Goal: Task Accomplishment & Management: Complete application form

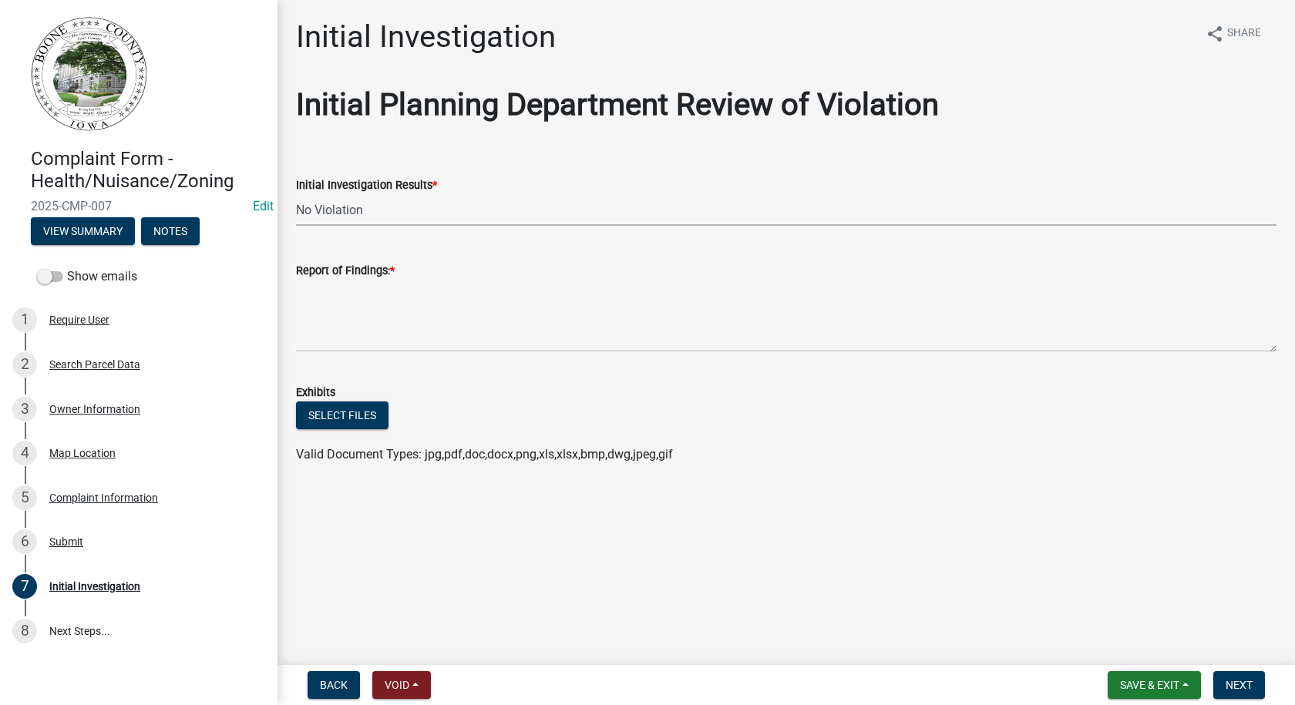
click at [355, 212] on select "Select Item... No Violation Violation Established - contacted owner Violation E…" at bounding box center [786, 210] width 980 height 32
click at [296, 194] on select "Select Item... No Violation Violation Established - contacted owner Violation E…" at bounding box center [786, 210] width 980 height 32
select select "21ef9c59-0cbd-4e2a-b88f-c51ce189f8d7"
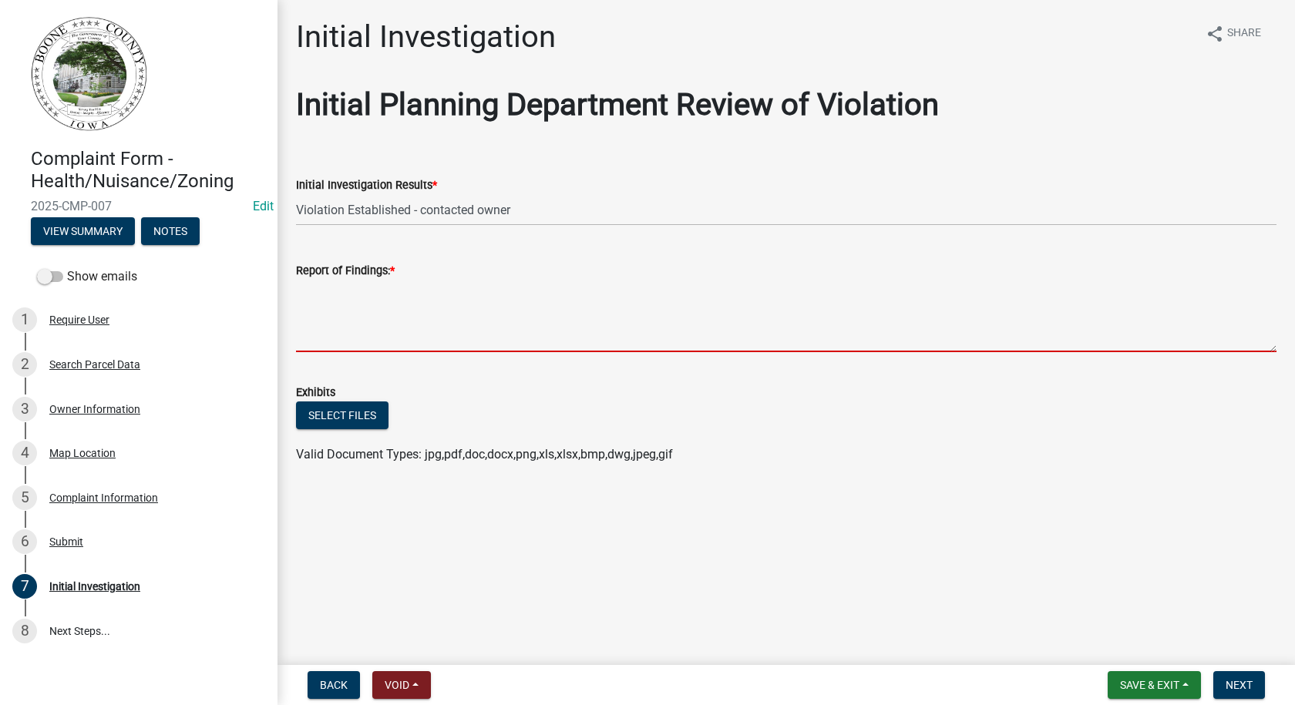
click at [314, 291] on textarea "Report of Findings: *" at bounding box center [786, 316] width 980 height 72
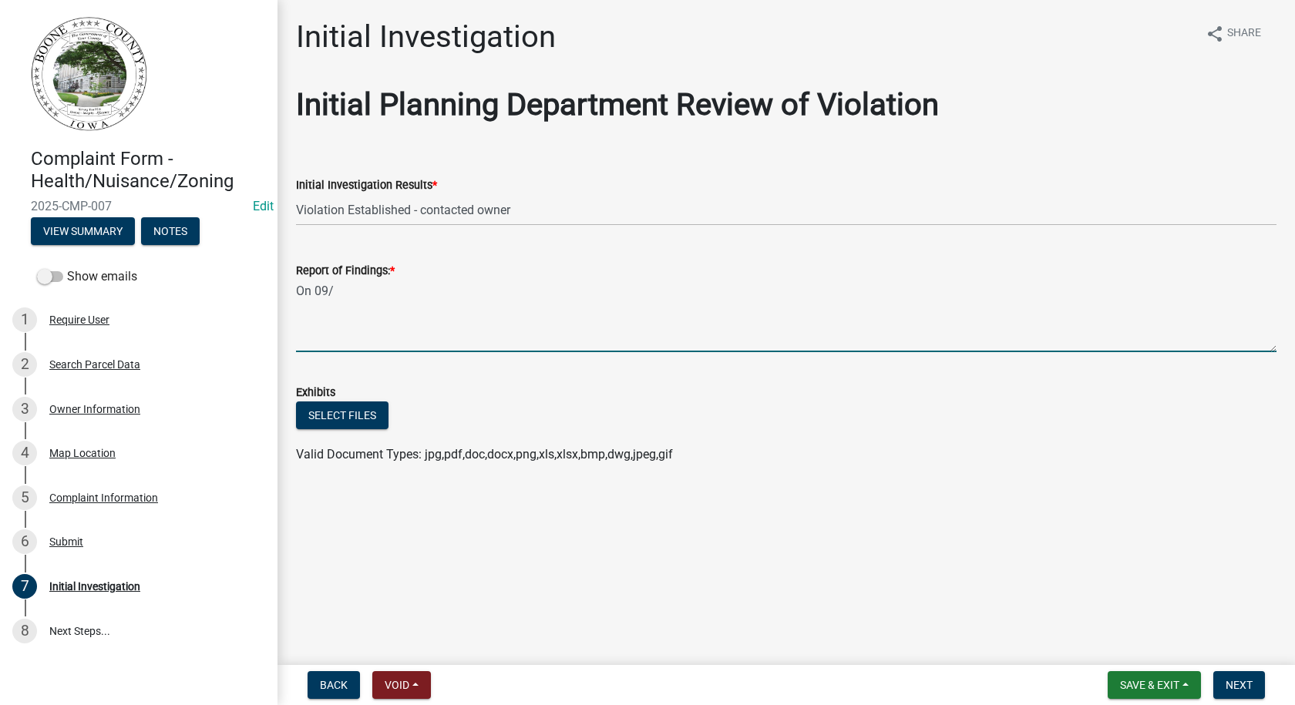
drag, startPoint x: 339, startPoint y: 291, endPoint x: 351, endPoint y: 298, distance: 14.1
click at [339, 291] on textarea "On 09/" at bounding box center [786, 316] width 980 height 72
drag, startPoint x: 692, startPoint y: 291, endPoint x: 695, endPoint y: 301, distance: 9.7
click at [692, 291] on textarea "On [DATE] Staff conducted an inspection of this property and found" at bounding box center [786, 316] width 980 height 72
drag, startPoint x: 700, startPoint y: 292, endPoint x: 751, endPoint y: 341, distance: 70.3
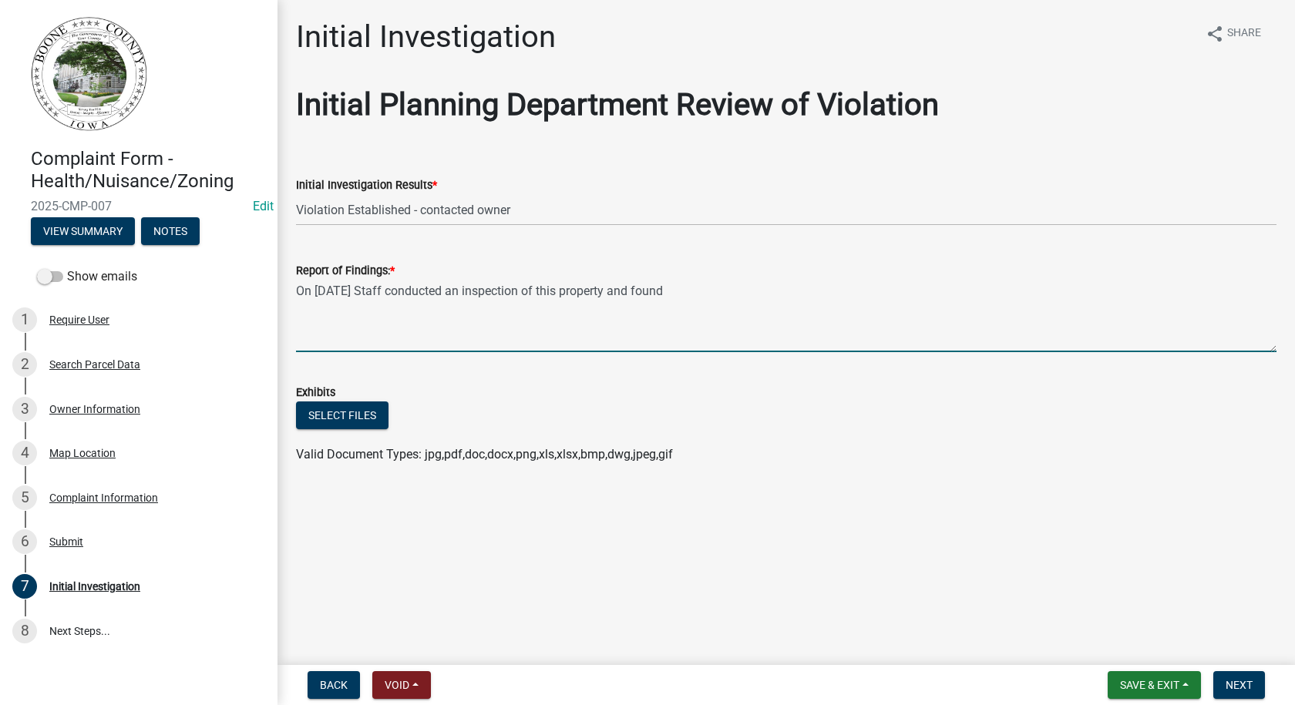
click at [700, 292] on textarea "On [DATE] Staff conducted an inspection of this property and found" at bounding box center [786, 316] width 980 height 72
drag, startPoint x: 999, startPoint y: 292, endPoint x: 1001, endPoint y: 310, distance: 17.9
click at [999, 295] on textarea "On [DATE] Staff conducted an inspection of this property and found a pile of ol…" at bounding box center [786, 316] width 980 height 72
click at [1125, 292] on textarea "On [DATE] Staff conducted an inspection of this property and found a pile of ol…" at bounding box center [786, 316] width 980 height 72
click at [1123, 292] on textarea "On [DATE] Staff conducted an inspection of this property and found a pile of ol…" at bounding box center [786, 316] width 980 height 72
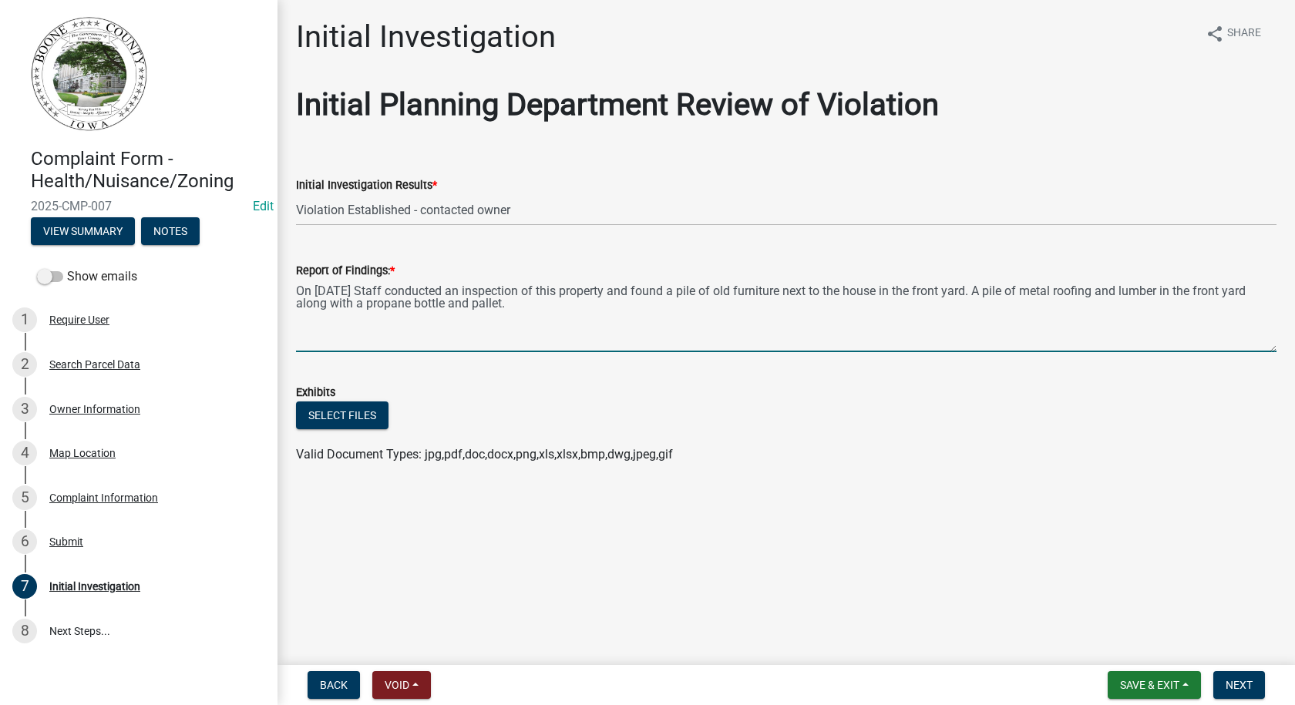
click at [534, 305] on textarea "On [DATE] Staff conducted an inspection of this property and found a pile of ol…" at bounding box center [786, 316] width 980 height 72
click at [616, 303] on textarea "On [DATE] Staff conducted an inspection of this property and found a pile of ol…" at bounding box center [786, 316] width 980 height 72
click at [763, 305] on textarea "On [DATE] Staff conducted an inspection of this property and found a pile of ol…" at bounding box center [786, 316] width 980 height 72
click at [672, 304] on textarea "On [DATE] Staff conducted an inspection of this property and found a pile of ol…" at bounding box center [786, 316] width 980 height 72
click at [954, 304] on textarea "On [DATE] Staff conducted an inspection of this property and found a pile of ol…" at bounding box center [786, 316] width 980 height 72
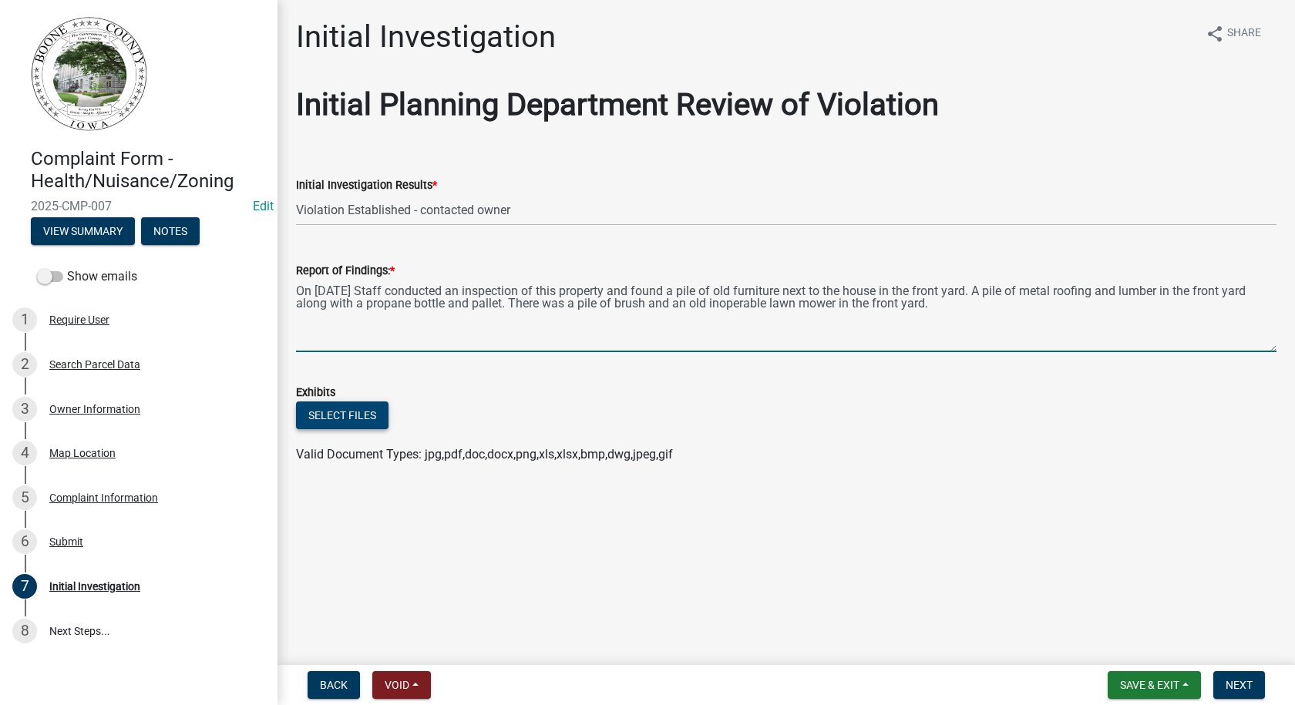
type textarea "On [DATE] Staff conducted an inspection of this property and found a pile of ol…"
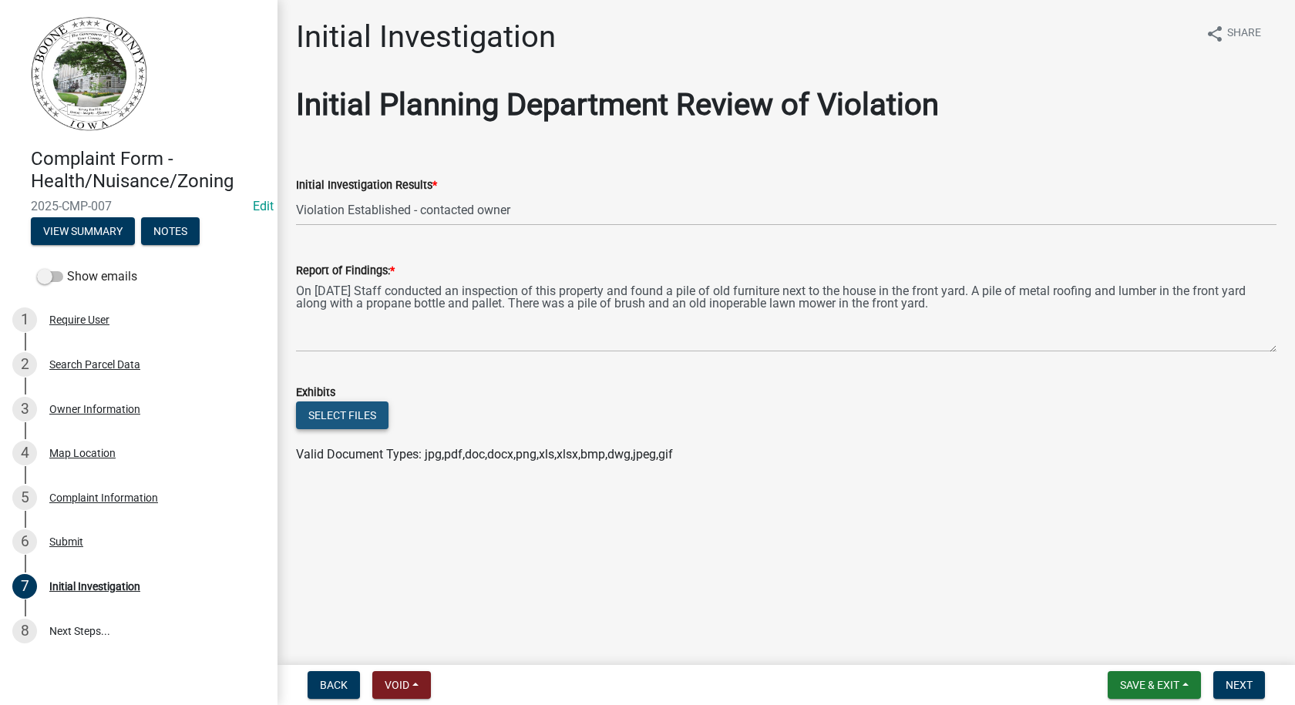
click at [378, 422] on button "Select files" at bounding box center [342, 416] width 92 height 28
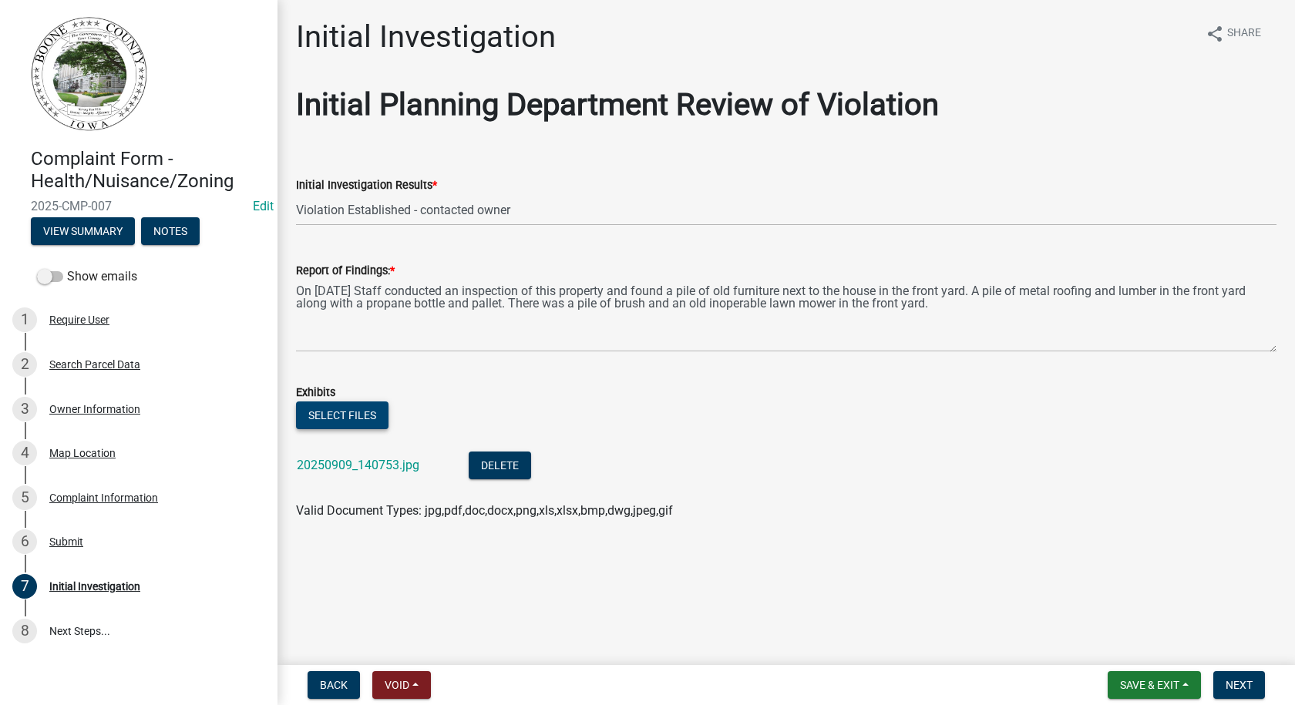
click at [352, 413] on button "Select files" at bounding box center [342, 416] width 92 height 28
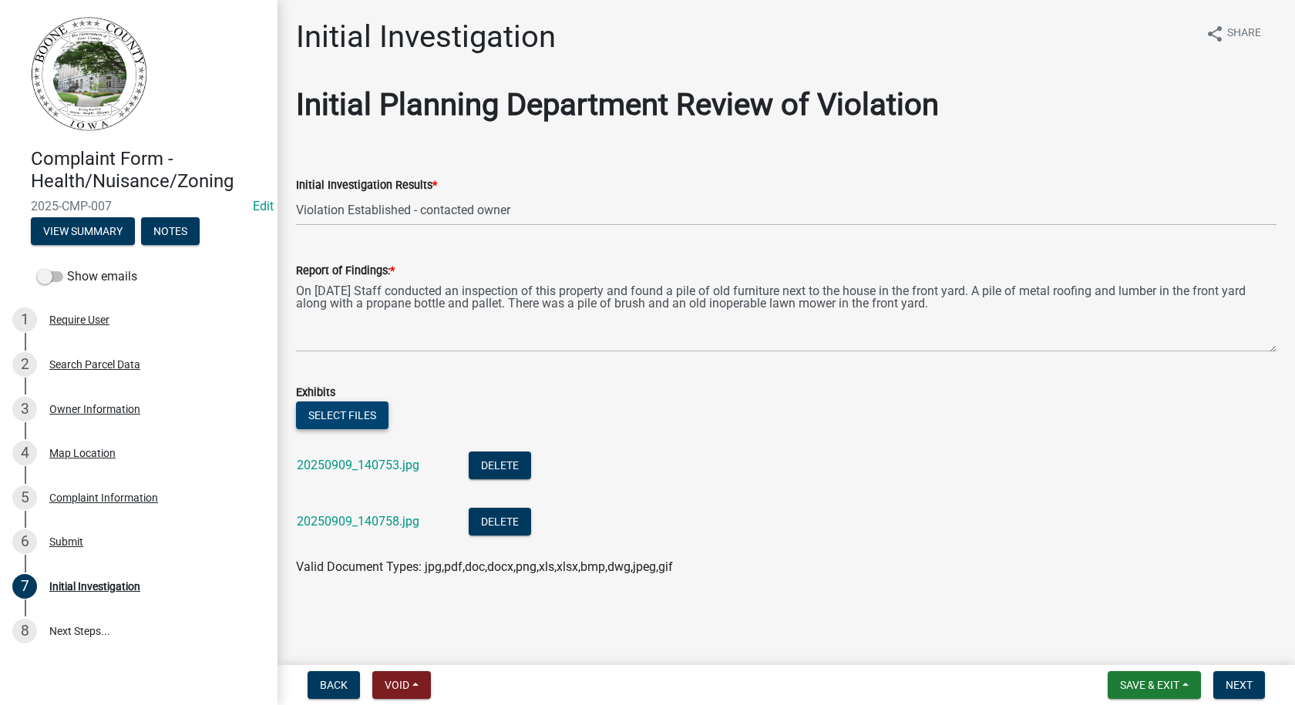
click at [345, 412] on button "Select files" at bounding box center [342, 416] width 92 height 28
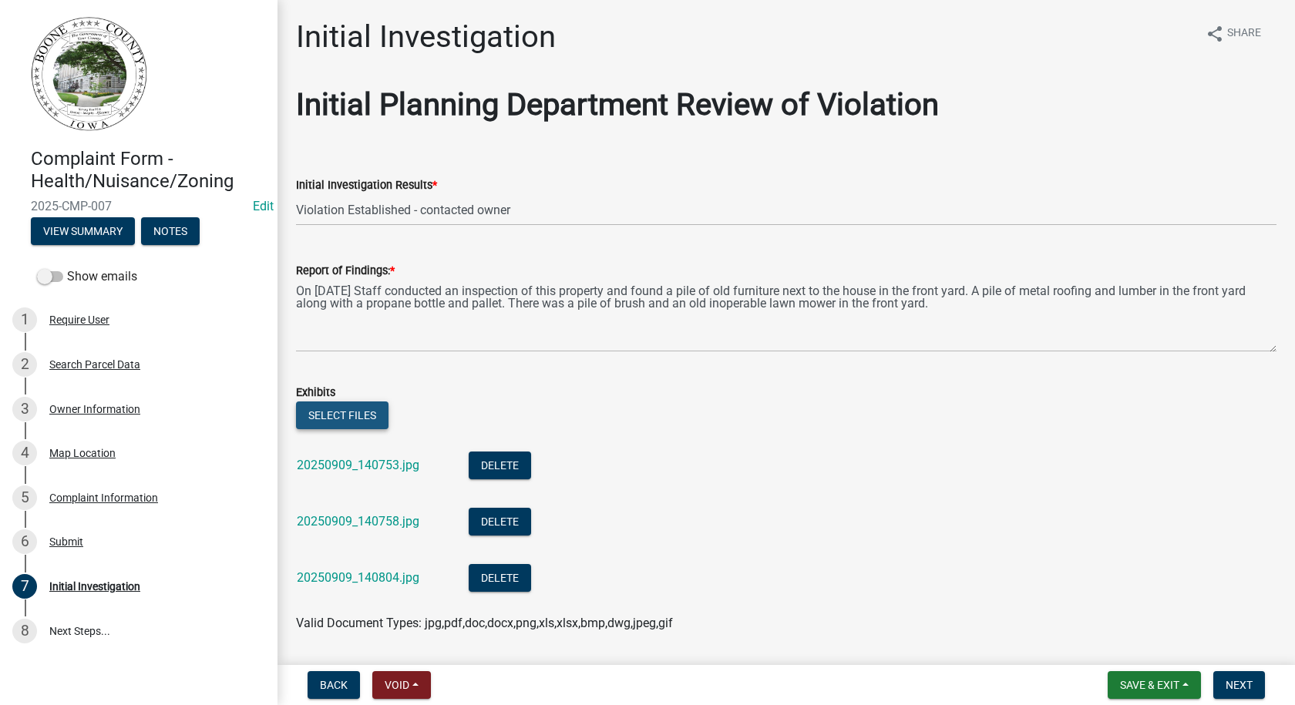
click at [369, 411] on button "Select files" at bounding box center [342, 416] width 92 height 28
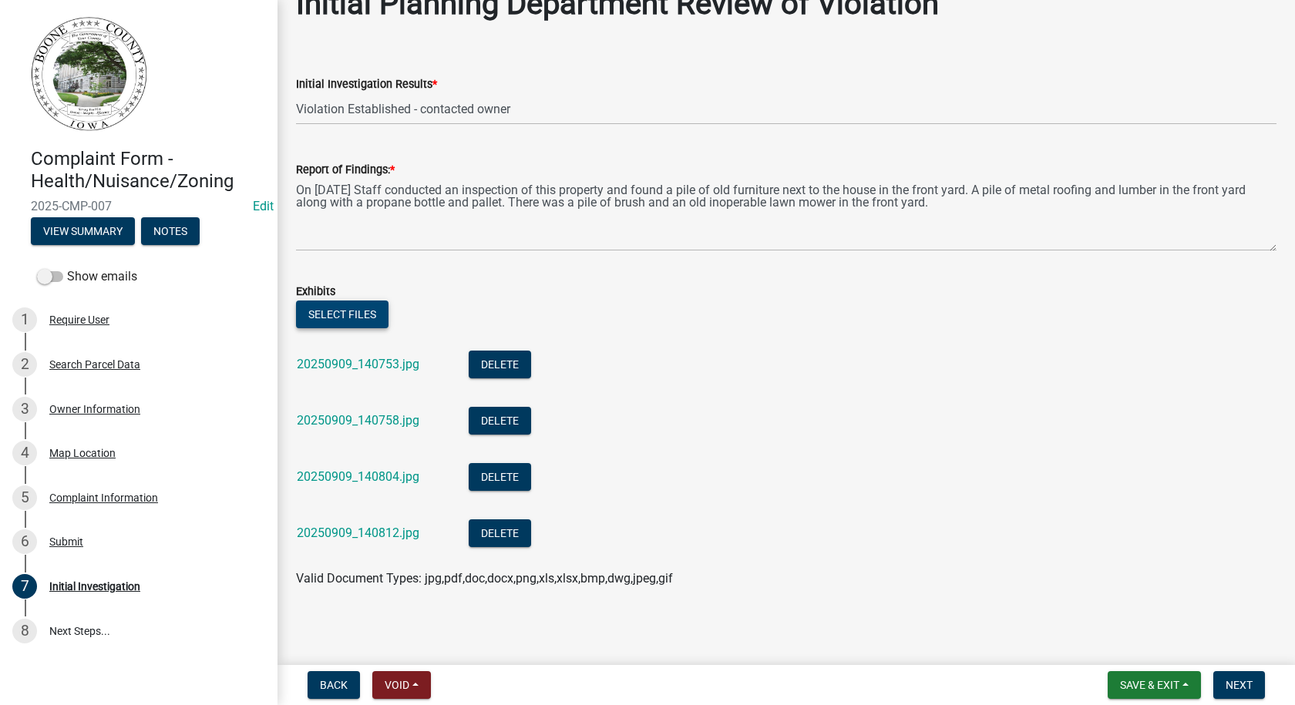
scroll to position [104, 0]
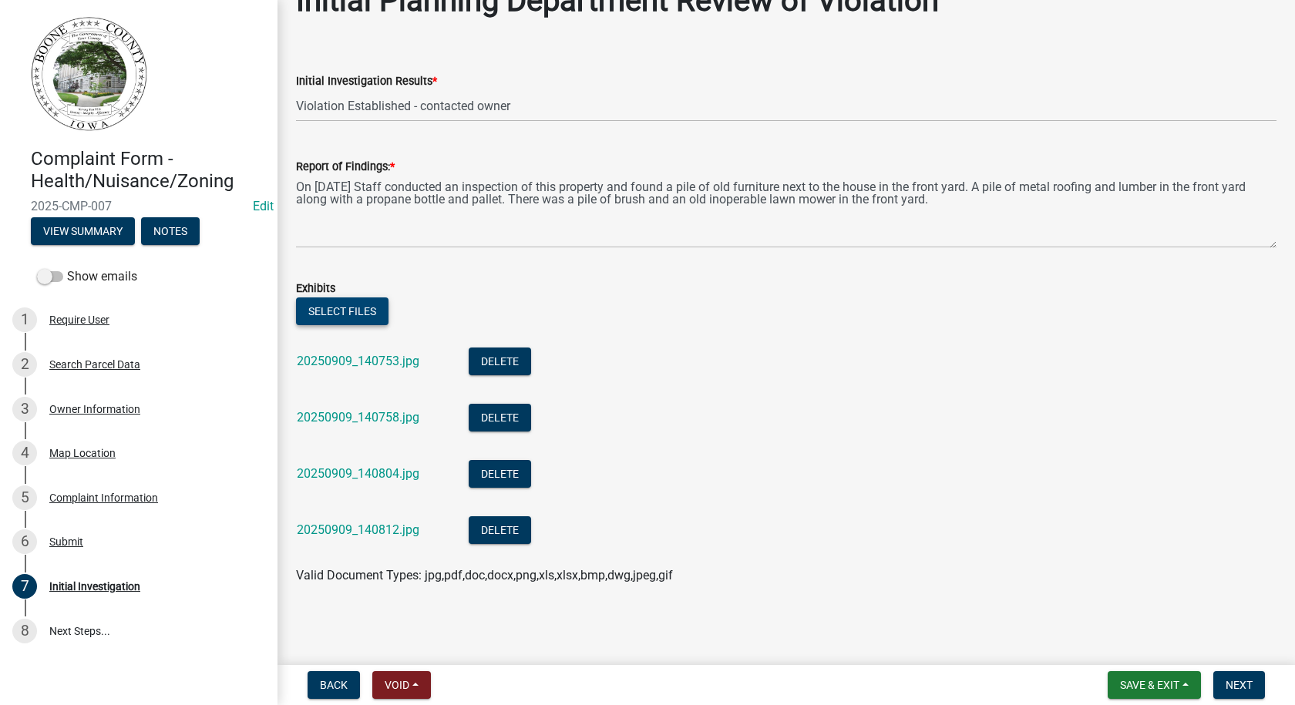
click at [350, 304] on button "Select files" at bounding box center [342, 311] width 92 height 28
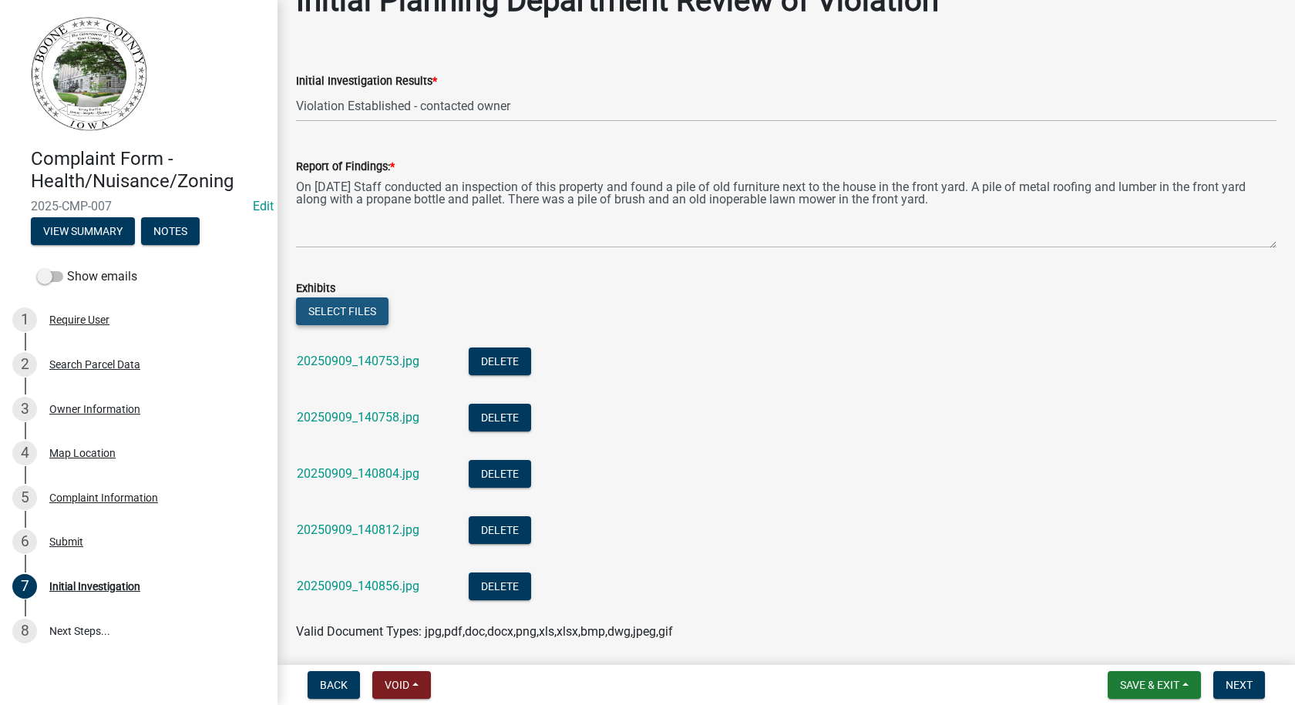
click at [349, 309] on button "Select files" at bounding box center [342, 311] width 92 height 28
click at [363, 312] on button "Select files" at bounding box center [342, 311] width 92 height 28
click at [350, 308] on button "Select files" at bounding box center [342, 311] width 92 height 28
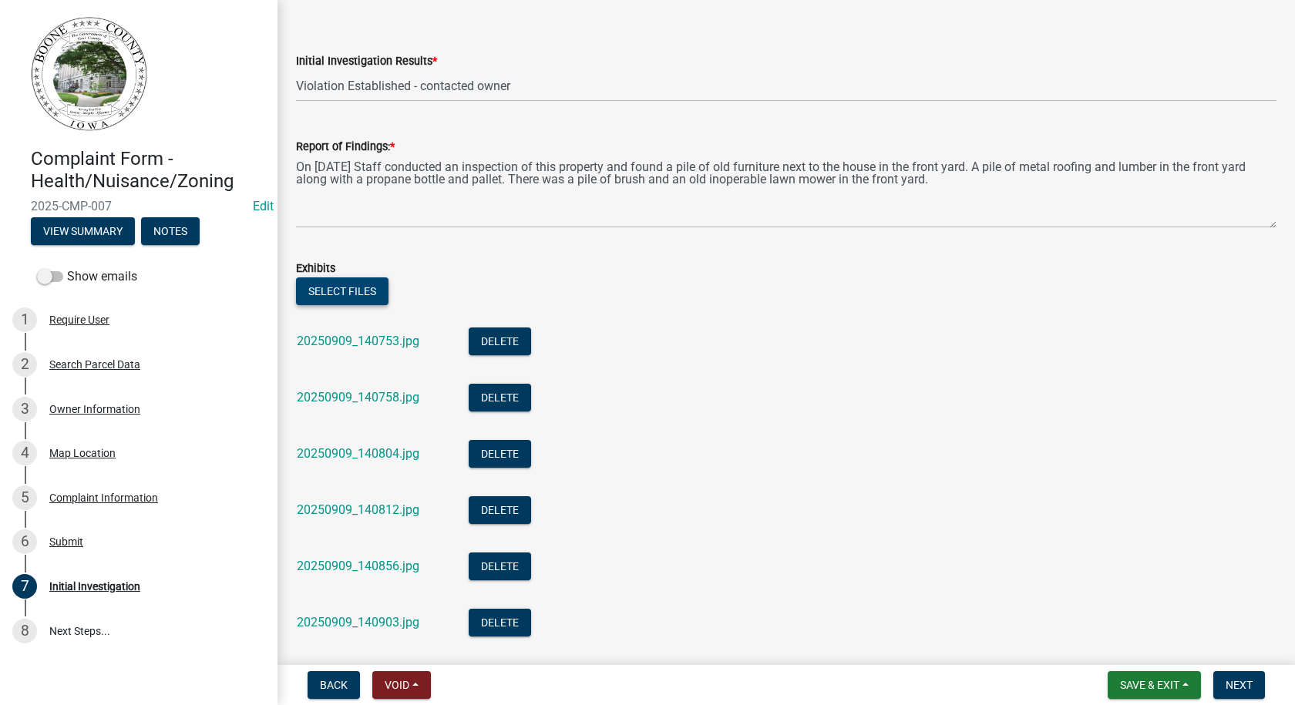
scroll to position [0, 0]
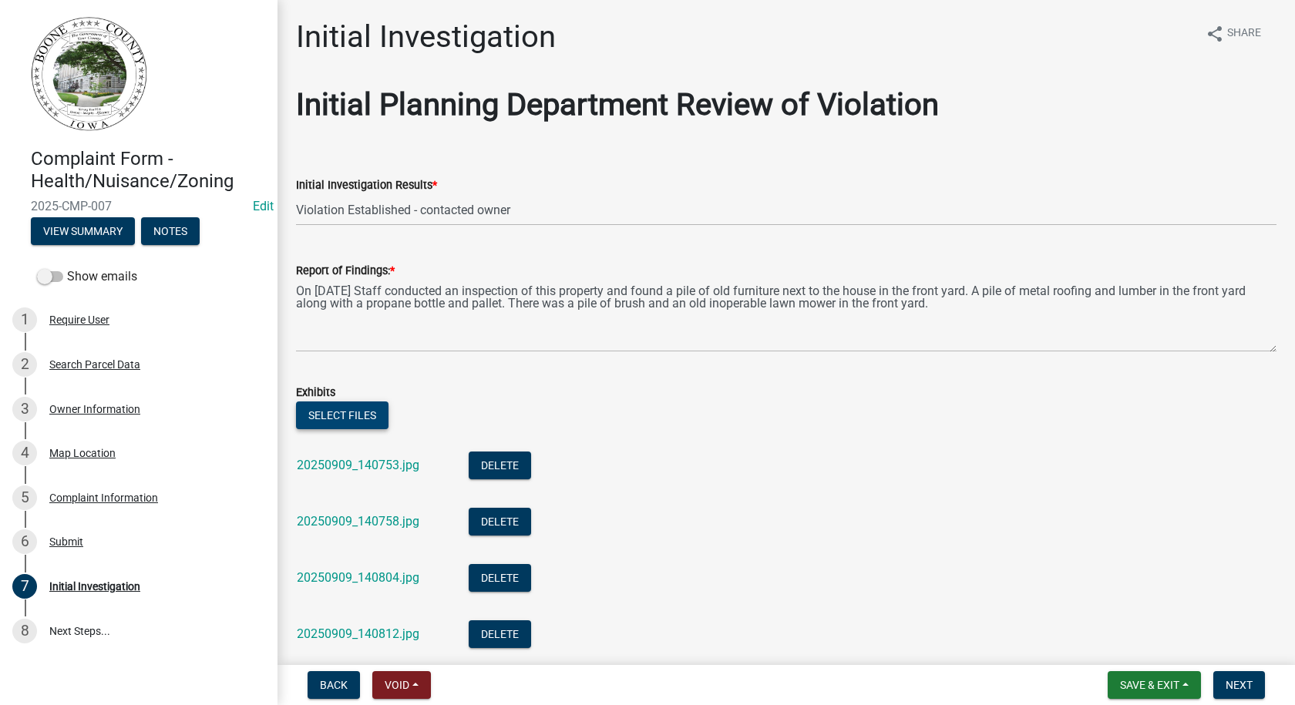
click at [364, 411] on button "Select files" at bounding box center [342, 416] width 92 height 28
click at [365, 414] on button "Select files" at bounding box center [342, 416] width 92 height 28
click at [362, 415] on button "Select files" at bounding box center [342, 416] width 92 height 28
click at [1131, 679] on span "Save & Exit" at bounding box center [1149, 685] width 59 height 12
click at [1101, 611] on button "Save" at bounding box center [1138, 608] width 123 height 37
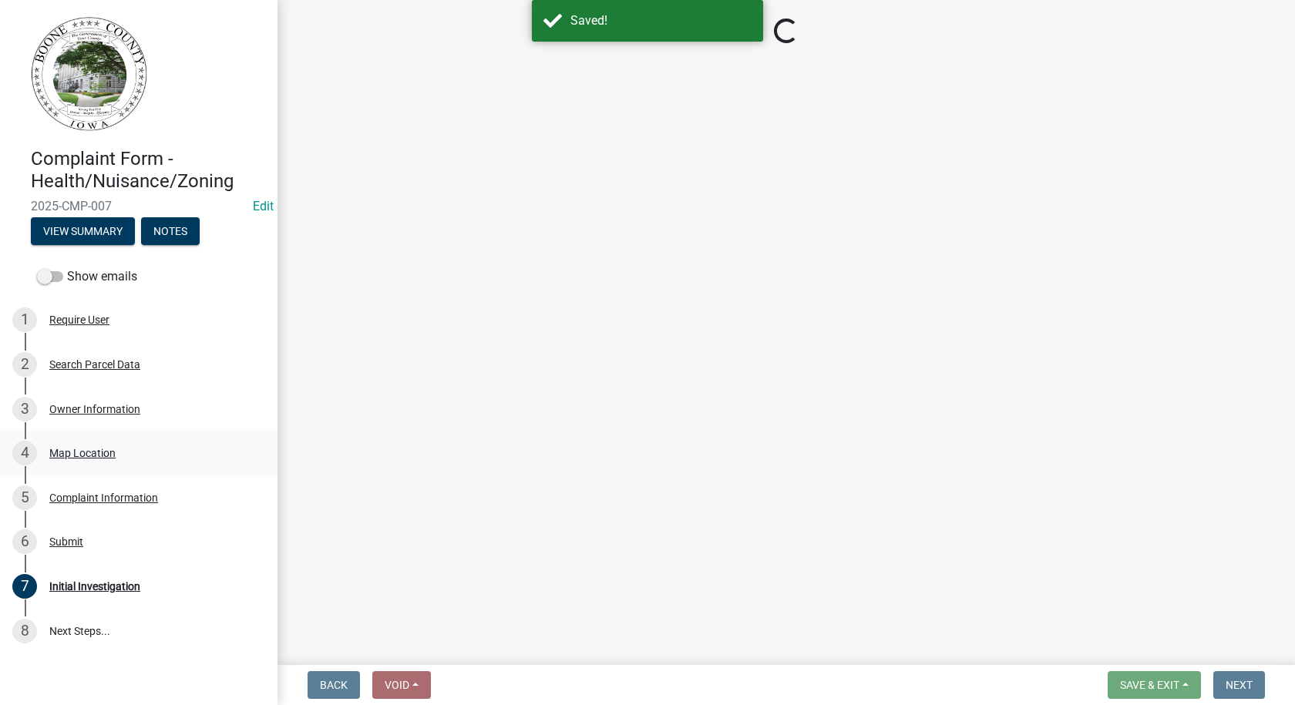
select select "21ef9c59-0cbd-4e2a-b88f-c51ce189f8d7"
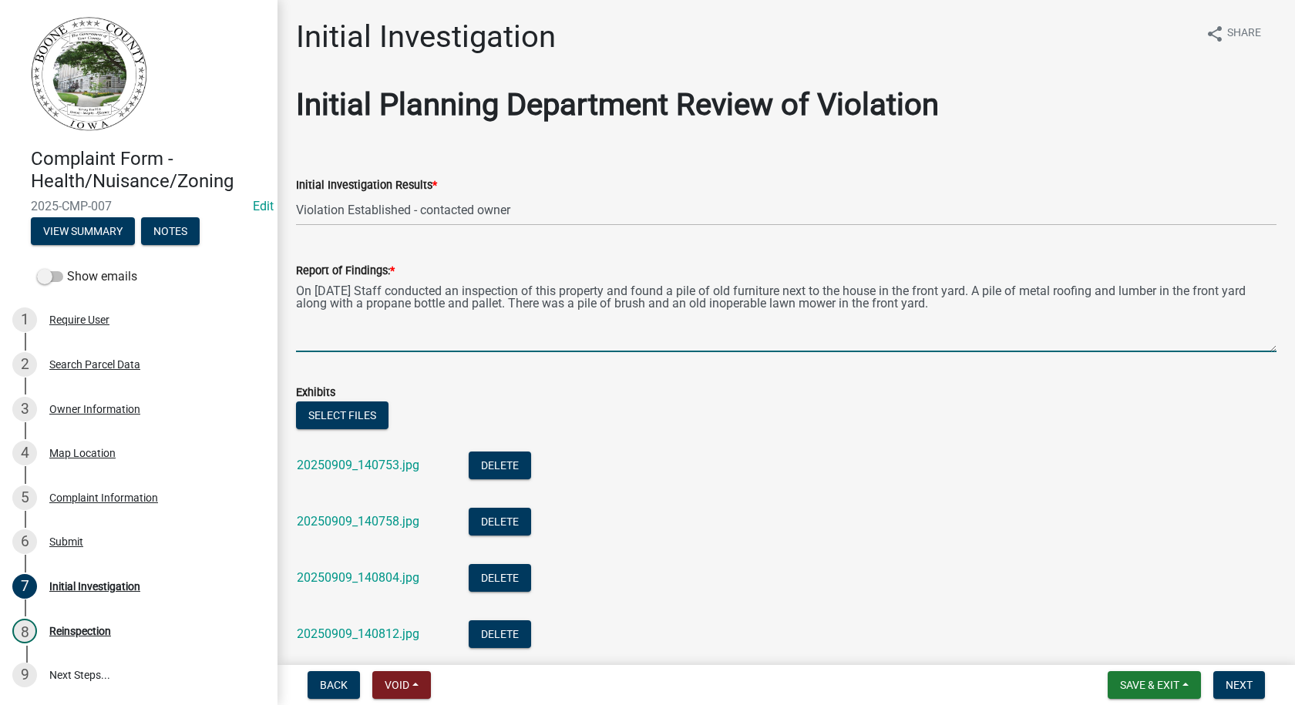
drag, startPoint x: 956, startPoint y: 304, endPoint x: 958, endPoint y: 321, distance: 17.1
click at [956, 304] on textarea "On [DATE] Staff conducted an inspection of this property and found a pile of ol…" at bounding box center [786, 316] width 980 height 72
click at [535, 316] on textarea "On [DATE] Staff conducted an inspection of this property and found a pile of ol…" at bounding box center [786, 316] width 980 height 72
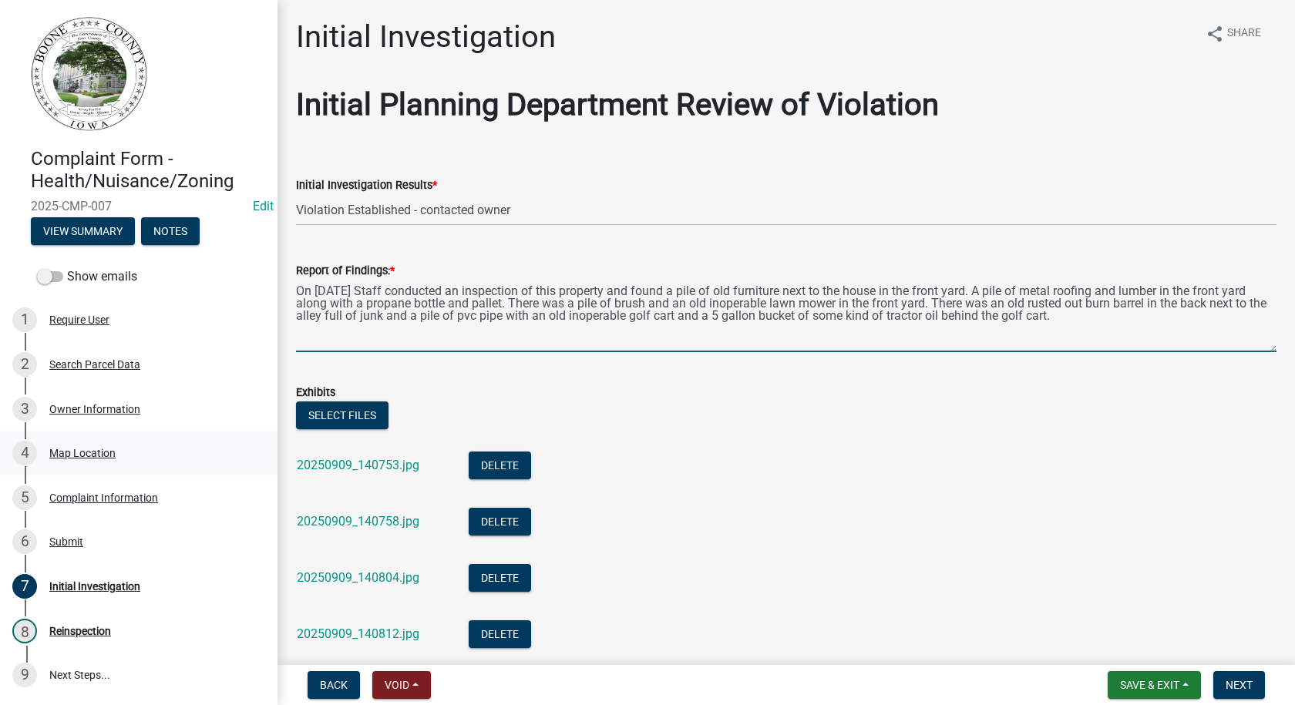
type textarea "On [DATE] Staff conducted an inspection of this property and found a pile of ol…"
